Goal: Information Seeking & Learning: Find specific fact

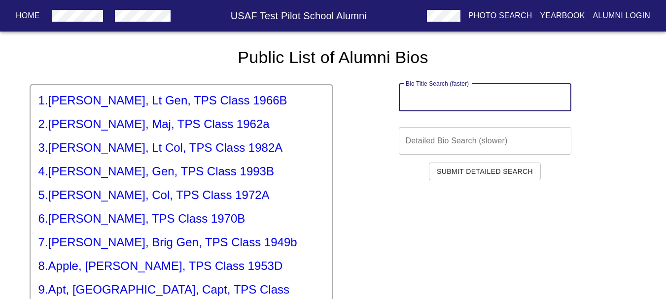
click at [457, 95] on input "text" at bounding box center [485, 98] width 173 height 28
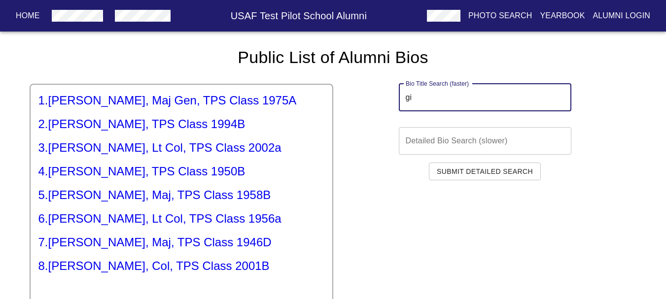
type input "gi"
click at [149, 131] on h5 "2 . [PERSON_NAME], TPS Class 1994B" at bounding box center [181, 124] width 286 height 16
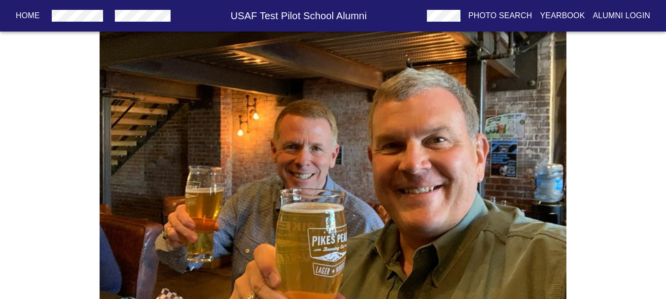
scroll to position [2362, 0]
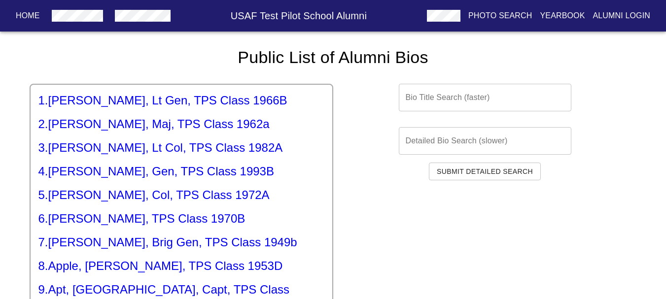
click at [125, 172] on h5 "4 . [PERSON_NAME], Gen, TPS Class 1993B" at bounding box center [181, 172] width 286 height 16
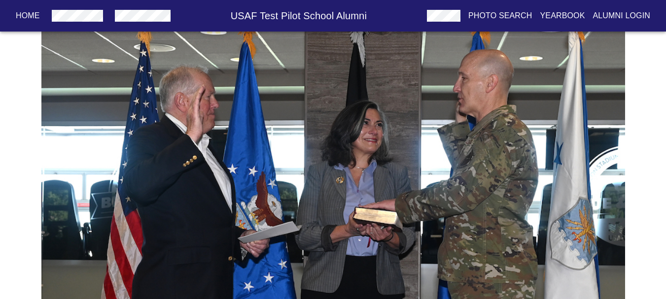
scroll to position [139, 0]
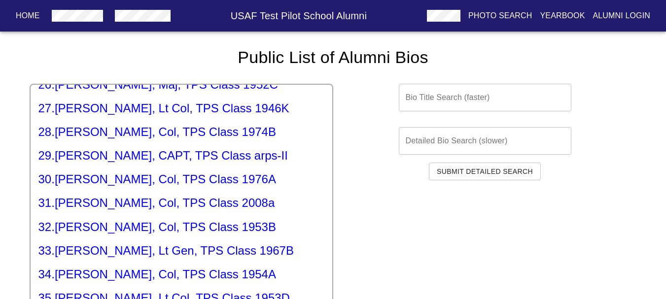
scroll to position [641, 0]
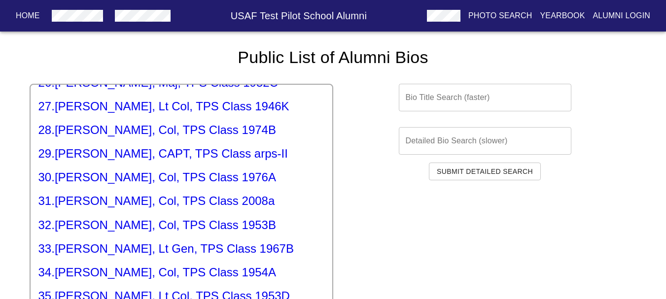
click at [93, 193] on h5 "31 . [PERSON_NAME], Col, TPS Class 2008a" at bounding box center [181, 201] width 286 height 16
